Goal: Task Accomplishment & Management: Manage account settings

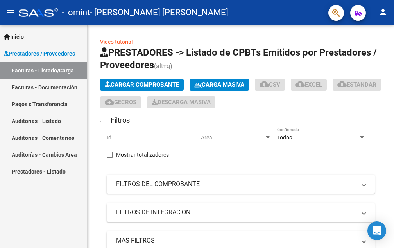
click at [21, 103] on link "Pagos x Transferencia" at bounding box center [43, 103] width 87 height 17
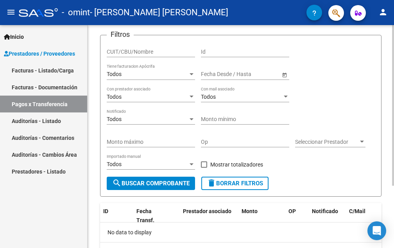
scroll to position [86, 0]
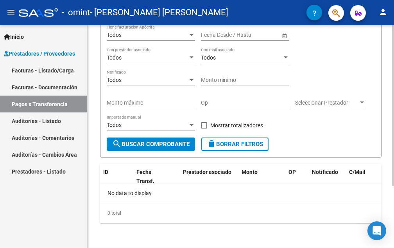
click at [163, 142] on span "search Buscar Comprobante" at bounding box center [150, 143] width 77 height 7
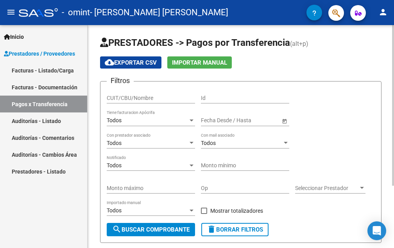
scroll to position [0, 0]
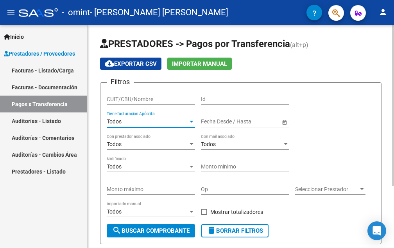
click at [148, 119] on div "Todos" at bounding box center [147, 121] width 81 height 7
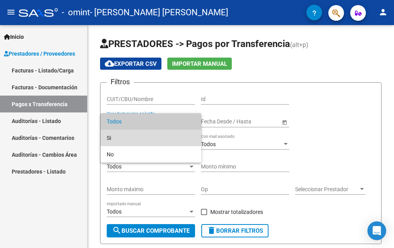
click at [124, 136] on span "Si" at bounding box center [151, 138] width 88 height 16
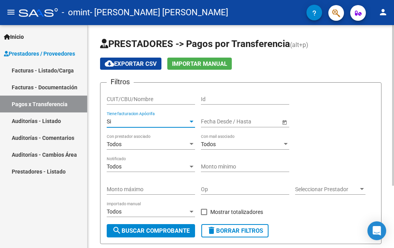
click at [114, 119] on div "Si" at bounding box center [147, 121] width 81 height 7
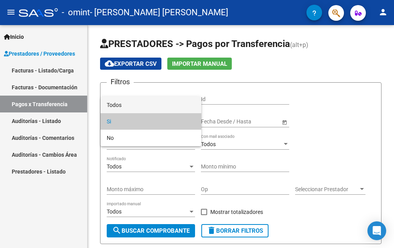
click at [110, 104] on span "Todos" at bounding box center [151, 105] width 88 height 16
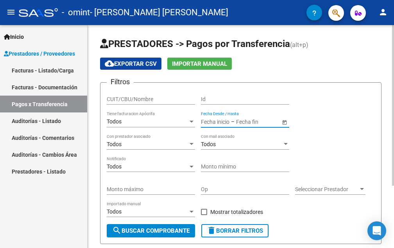
click at [257, 121] on input "text" at bounding box center [255, 121] width 38 height 7
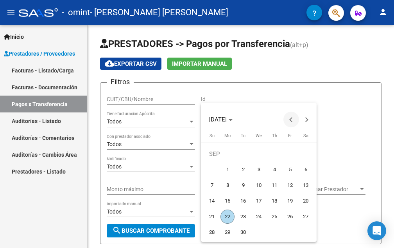
click at [289, 118] on span "Previous month" at bounding box center [292, 120] width 16 height 16
click at [213, 167] on span "1" at bounding box center [212, 169] width 14 height 14
type input "[DATE]"
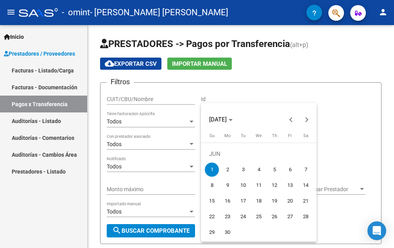
click at [341, 230] on div at bounding box center [197, 124] width 394 height 248
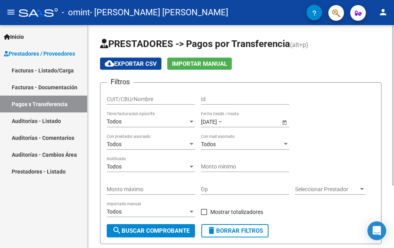
click at [285, 120] on span "Open calendar" at bounding box center [285, 121] width 19 height 19
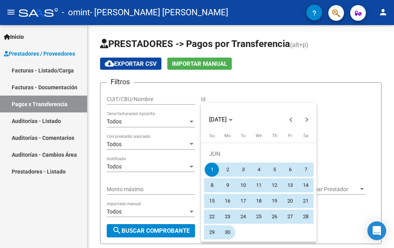
click at [231, 234] on span "30" at bounding box center [228, 232] width 14 height 14
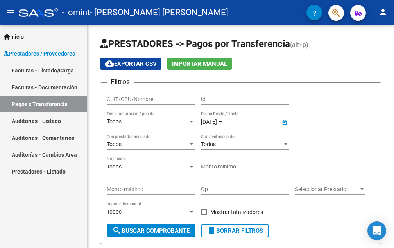
type input "[DATE]"
click at [154, 229] on span "search Buscar Comprobante" at bounding box center [150, 230] width 77 height 7
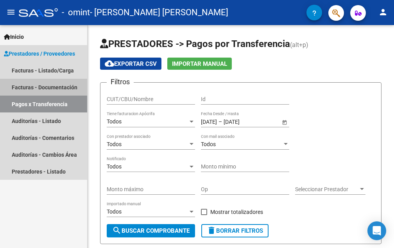
click at [40, 85] on link "Facturas - Documentación" at bounding box center [43, 87] width 87 height 17
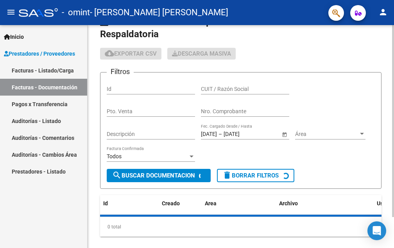
scroll to position [36, 0]
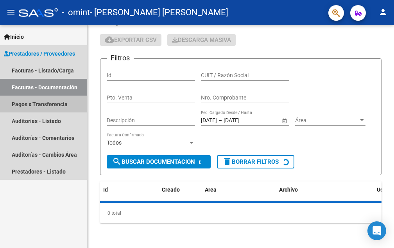
click at [39, 104] on link "Pagos x Transferencia" at bounding box center [43, 103] width 87 height 17
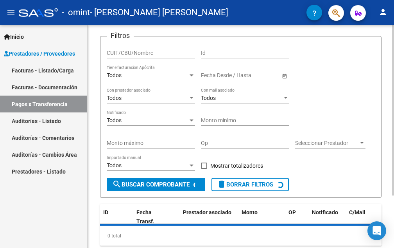
scroll to position [30, 0]
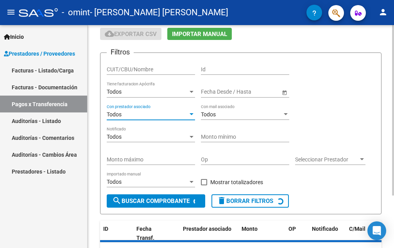
click at [192, 113] on div at bounding box center [192, 114] width 4 height 2
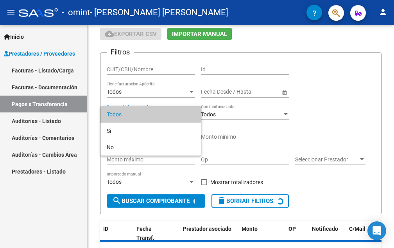
click at [91, 220] on div at bounding box center [197, 124] width 394 height 248
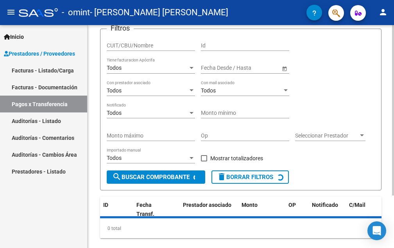
scroll to position [69, 0]
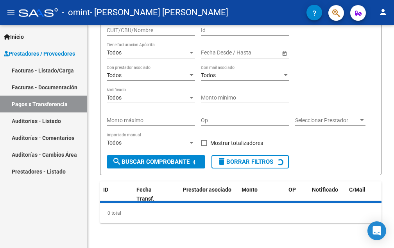
click at [38, 53] on span "Prestadores / Proveedores" at bounding box center [39, 53] width 71 height 9
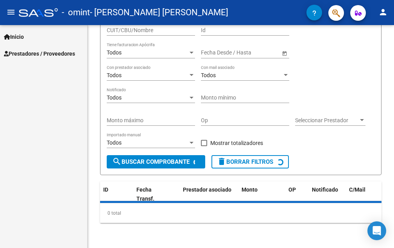
click at [36, 57] on span "Prestadores / Proveedores" at bounding box center [39, 53] width 71 height 9
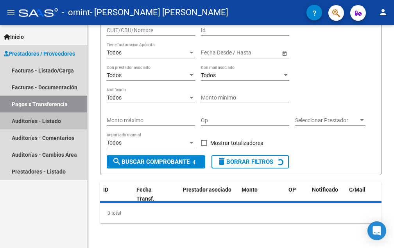
click at [34, 121] on link "Auditorías - Listado" at bounding box center [43, 120] width 87 height 17
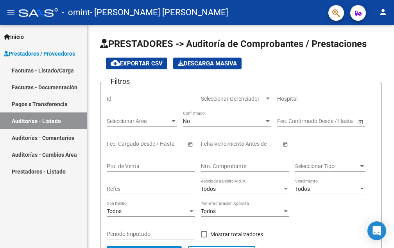
click at [32, 70] on link "Facturas - Listado/Carga" at bounding box center [43, 70] width 87 height 17
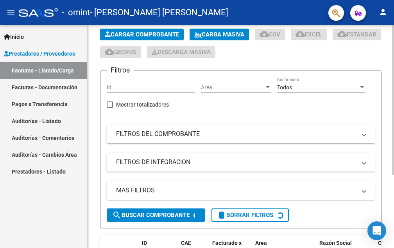
scroll to position [31, 0]
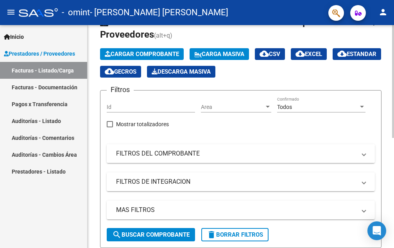
click at [364, 154] on span at bounding box center [364, 153] width 3 height 9
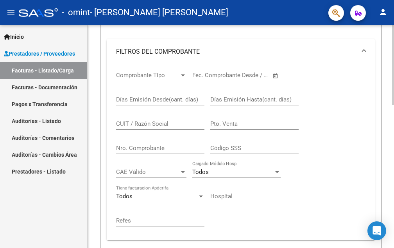
scroll to position [148, 0]
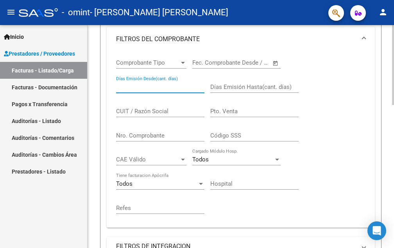
click at [151, 89] on input "Días Emisión Desde(cant. días)" at bounding box center [160, 86] width 88 height 7
type input "1"
click at [55, 221] on div "Inicio Instructivos Contacto OS Prestadores / Proveedores Facturas - Listado/Ca…" at bounding box center [43, 136] width 87 height 223
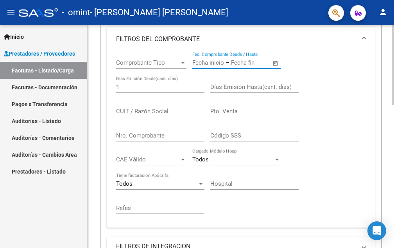
click at [222, 60] on input "text" at bounding box center [209, 62] width 32 height 7
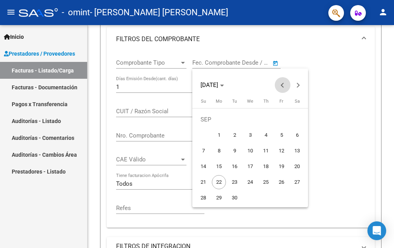
click at [282, 84] on button "Previous month" at bounding box center [283, 85] width 16 height 16
click at [203, 133] on span "1" at bounding box center [203, 135] width 14 height 14
type input "[DATE]"
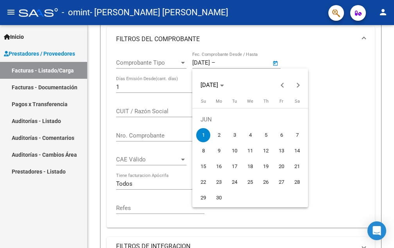
click at [253, 63] on div at bounding box center [197, 124] width 394 height 248
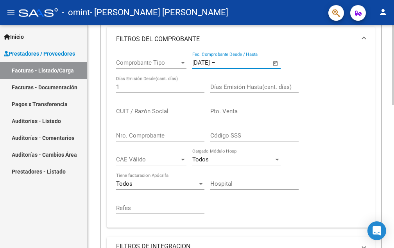
click at [240, 63] on input "text" at bounding box center [236, 62] width 38 height 7
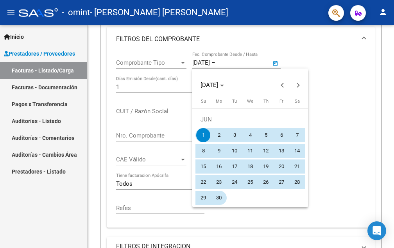
click at [218, 197] on span "30" at bounding box center [219, 198] width 14 height 14
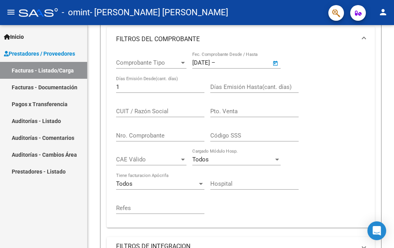
type input "[DATE]"
click at [323, 110] on div "Comprobante Tipo Comprobante Tipo [DATE] [DATE] – [DATE] [DATE] Fec. Comprobant…" at bounding box center [241, 136] width 250 height 169
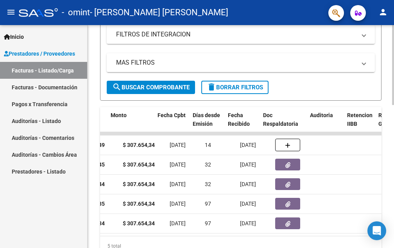
scroll to position [0, 369]
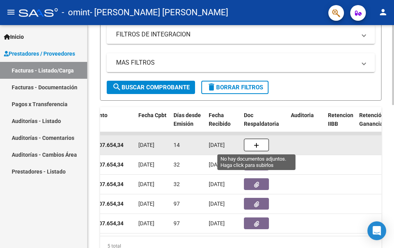
click at [256, 146] on icon "button" at bounding box center [256, 145] width 5 height 6
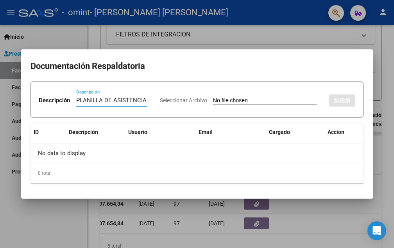
type input "PLANILLA DE ASISTENCIA"
click at [160, 103] on span "Seleccionar Archivo" at bounding box center [183, 100] width 47 height 6
click at [213, 104] on input "Seleccionar Archivo" at bounding box center [265, 100] width 104 height 7
type input "C:\fakepath\Documento escaneado 87 (1).pdf"
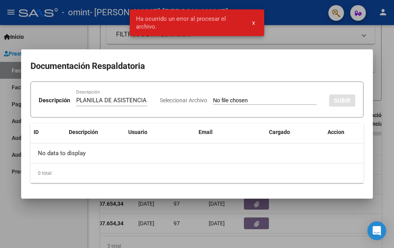
click at [253, 20] on span "x" at bounding box center [253, 22] width 3 height 7
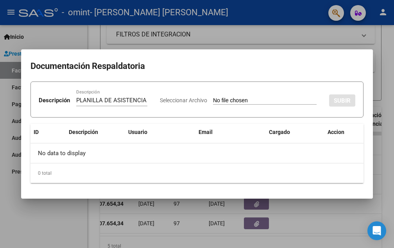
click at [332, 220] on div at bounding box center [197, 124] width 394 height 248
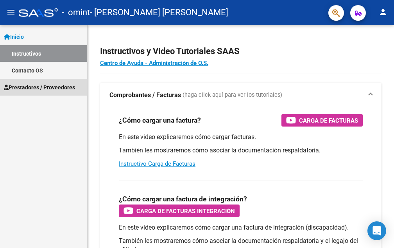
click at [26, 83] on span "Prestadores / Proveedores" at bounding box center [39, 87] width 71 height 9
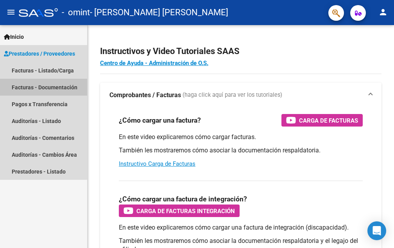
click at [34, 86] on link "Facturas - Documentación" at bounding box center [43, 87] width 87 height 17
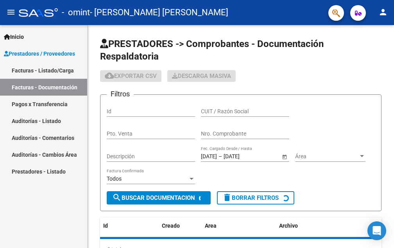
click at [52, 67] on link "Facturas - Listado/Carga" at bounding box center [43, 70] width 87 height 17
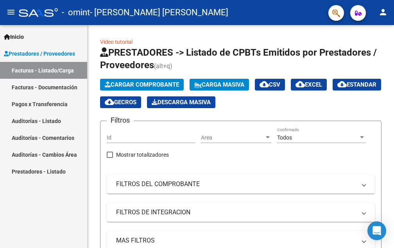
click at [43, 103] on link "Pagos x Transferencia" at bounding box center [43, 103] width 87 height 17
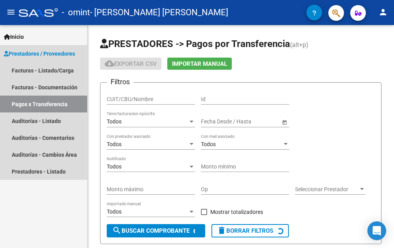
click at [50, 55] on span "Prestadores / Proveedores" at bounding box center [39, 53] width 71 height 9
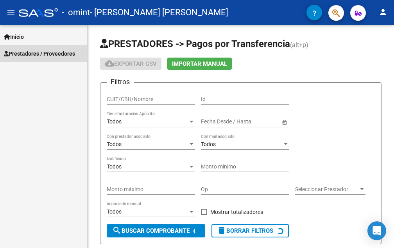
click at [61, 51] on span "Prestadores / Proveedores" at bounding box center [39, 53] width 71 height 9
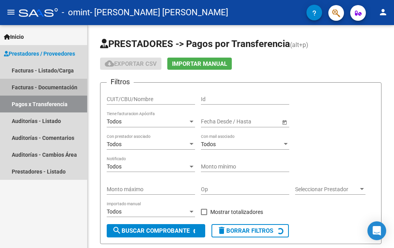
click at [42, 85] on link "Facturas - Documentación" at bounding box center [43, 87] width 87 height 17
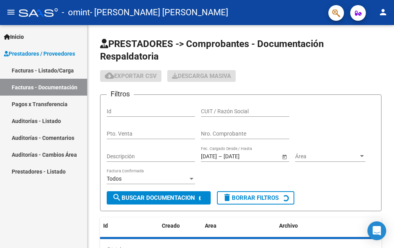
click at [41, 103] on link "Pagos x Transferencia" at bounding box center [43, 103] width 87 height 17
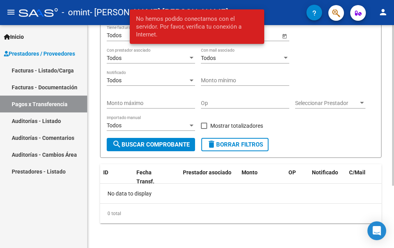
scroll to position [86, 0]
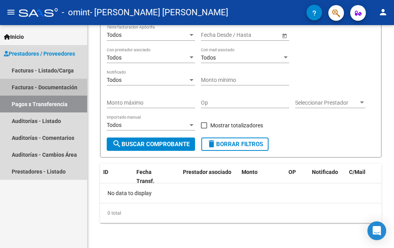
click at [31, 85] on link "Facturas - Documentación" at bounding box center [43, 87] width 87 height 17
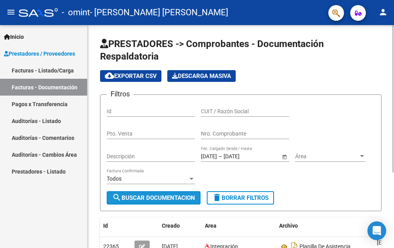
click at [166, 197] on span "search Buscar Documentacion" at bounding box center [153, 197] width 83 height 7
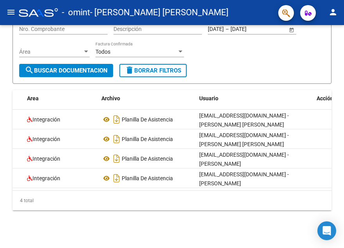
scroll to position [0, 90]
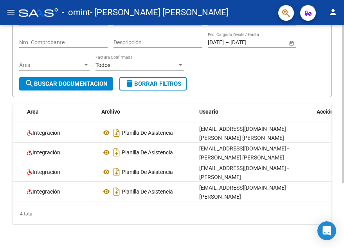
click at [168, 224] on div "PRESTADORES -> Comprobantes - Documentación Respaldatoria cloud_download Export…" at bounding box center [172, 103] width 344 height 315
click at [244, 221] on div "4 total" at bounding box center [172, 214] width 319 height 20
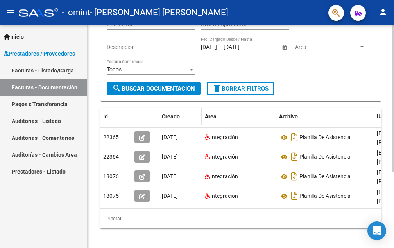
scroll to position [114, 0]
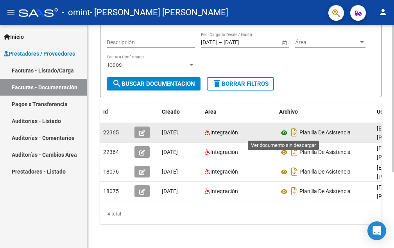
click at [283, 133] on icon at bounding box center [284, 132] width 10 height 9
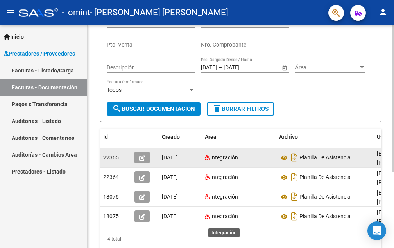
scroll to position [0, 0]
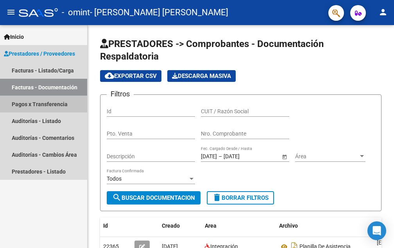
click at [41, 100] on link "Pagos x Transferencia" at bounding box center [43, 103] width 87 height 17
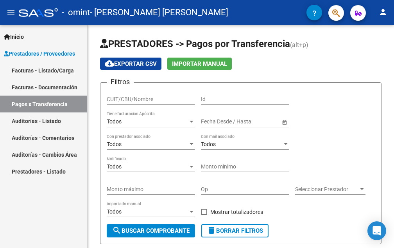
click at [28, 68] on link "Facturas - Listado/Carga" at bounding box center [43, 70] width 87 height 17
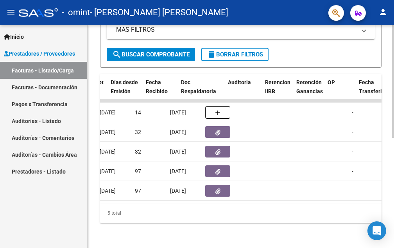
scroll to position [0, 441]
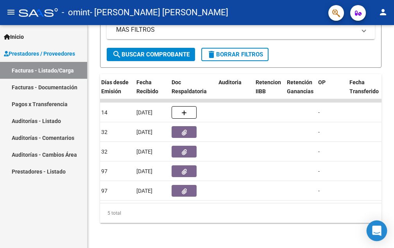
click at [374, 229] on icon "Open Intercom Messenger" at bounding box center [377, 230] width 9 height 10
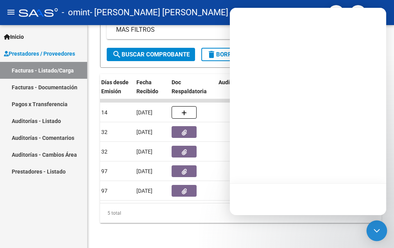
click at [374, 229] on icon "Open Intercom Messenger" at bounding box center [377, 230] width 10 height 10
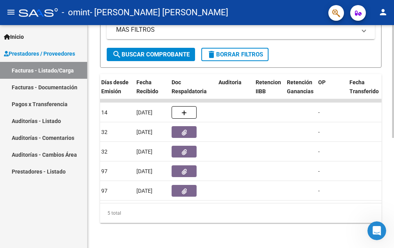
scroll to position [0, 0]
